Goal: Find specific page/section: Find specific page/section

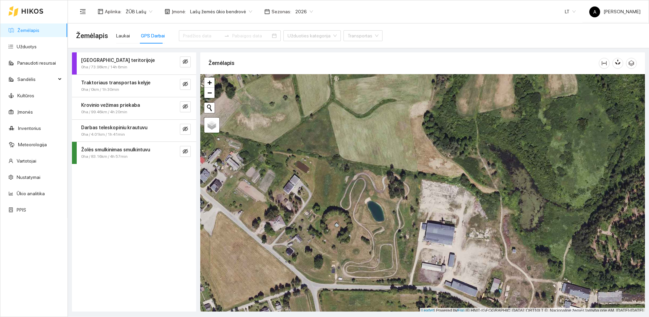
scroll to position [2, 0]
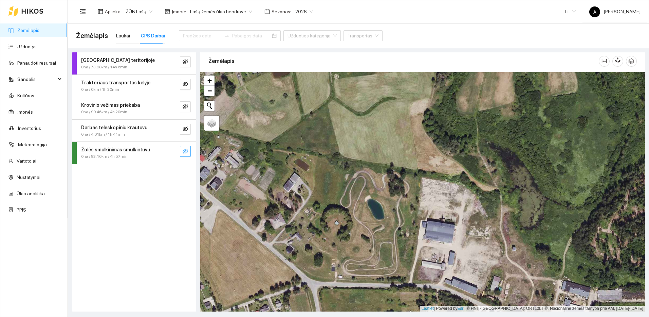
click at [190, 153] on button "button" at bounding box center [185, 151] width 11 height 11
click at [170, 153] on div at bounding box center [171, 151] width 11 height 11
click at [189, 153] on button "button" at bounding box center [185, 151] width 11 height 11
click at [169, 152] on button "button" at bounding box center [171, 151] width 11 height 11
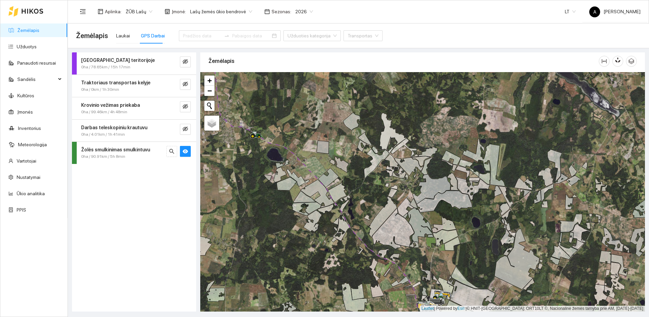
click at [32, 28] on link "Žemėlapis" at bounding box center [28, 30] width 22 height 5
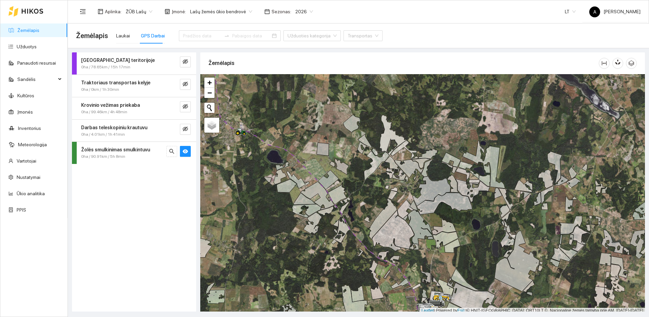
click at [32, 28] on link "Žemėlapis" at bounding box center [28, 30] width 22 height 5
